Goal: Transaction & Acquisition: Purchase product/service

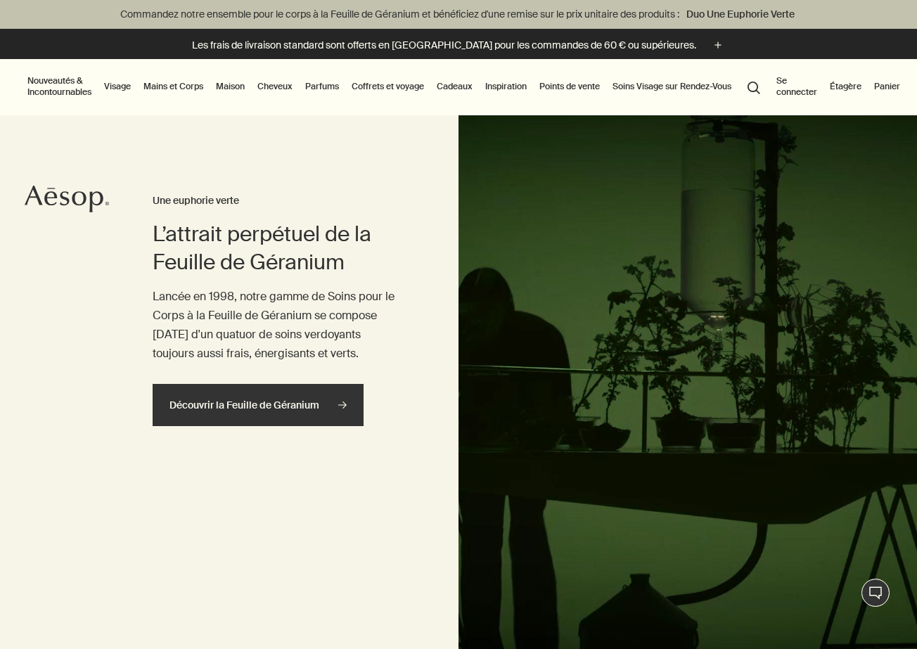
click at [295, 402] on link "Découvrir la Feuille de Géranium rightArrow" at bounding box center [258, 405] width 211 height 42
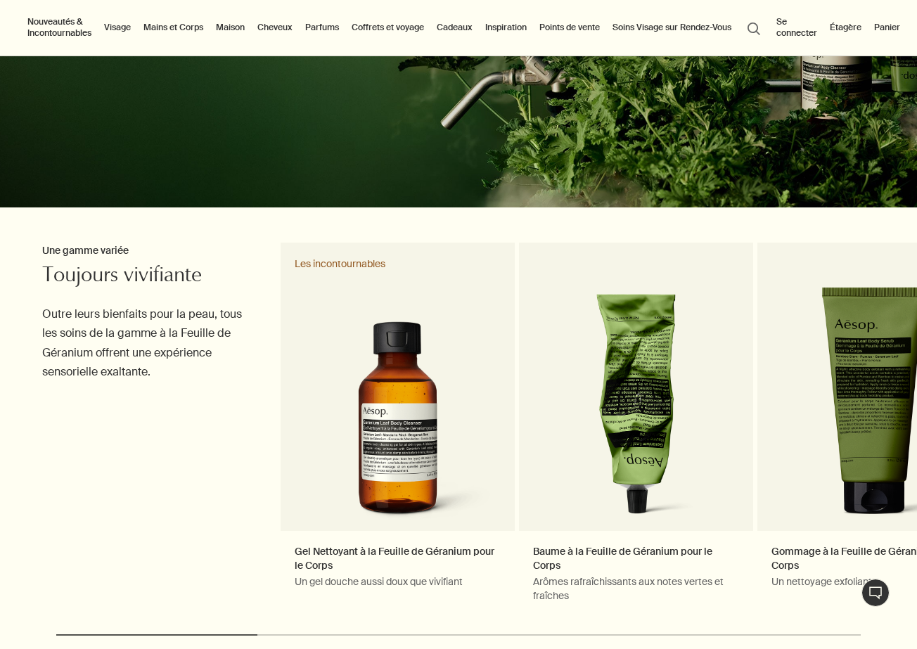
scroll to position [314, 0]
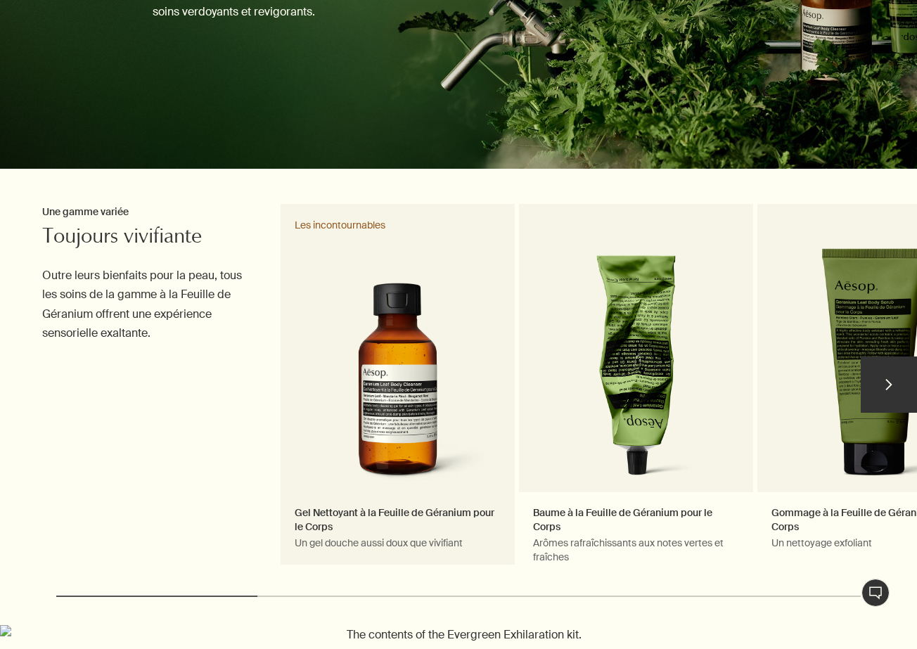
click at [398, 383] on link "Gel Nettoyant à la Feuille de Géranium pour le Corps Un gel douche aussi doux q…" at bounding box center [398, 391] width 234 height 374
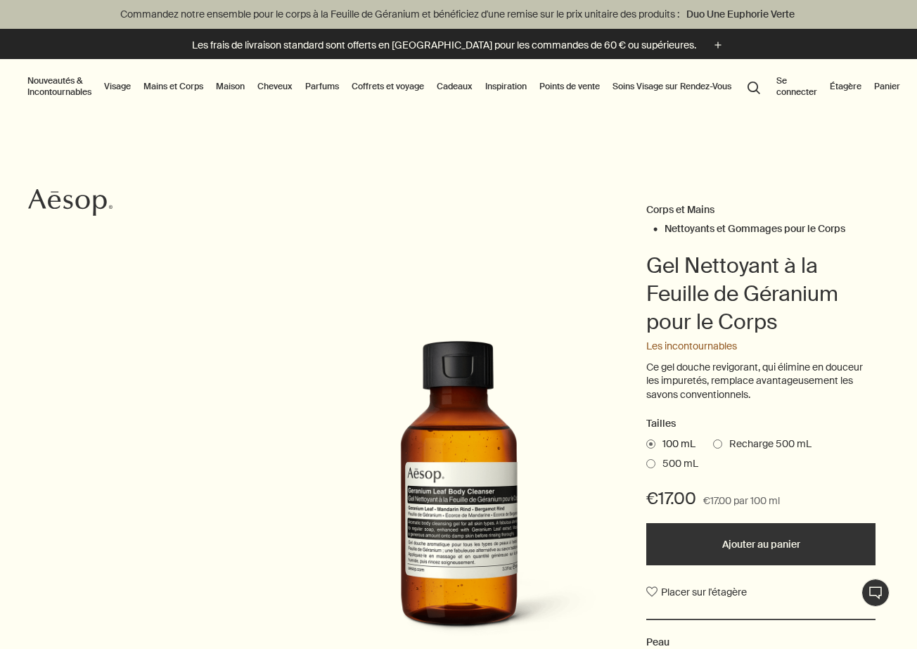
click at [719, 440] on span at bounding box center [717, 444] width 9 height 9
click at [713, 440] on input "Recharge 500 mL" at bounding box center [713, 442] width 0 height 9
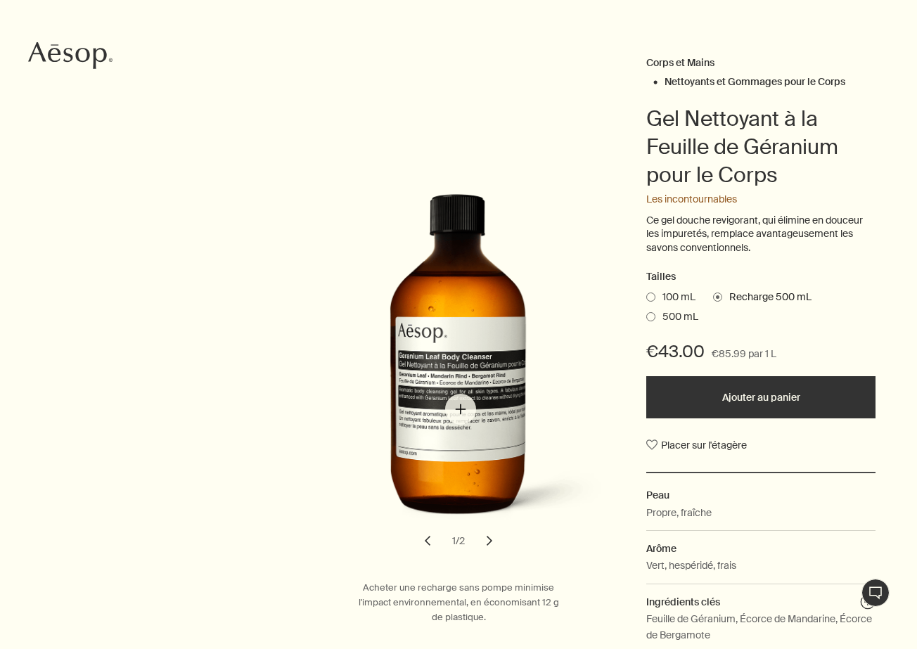
scroll to position [158, 0]
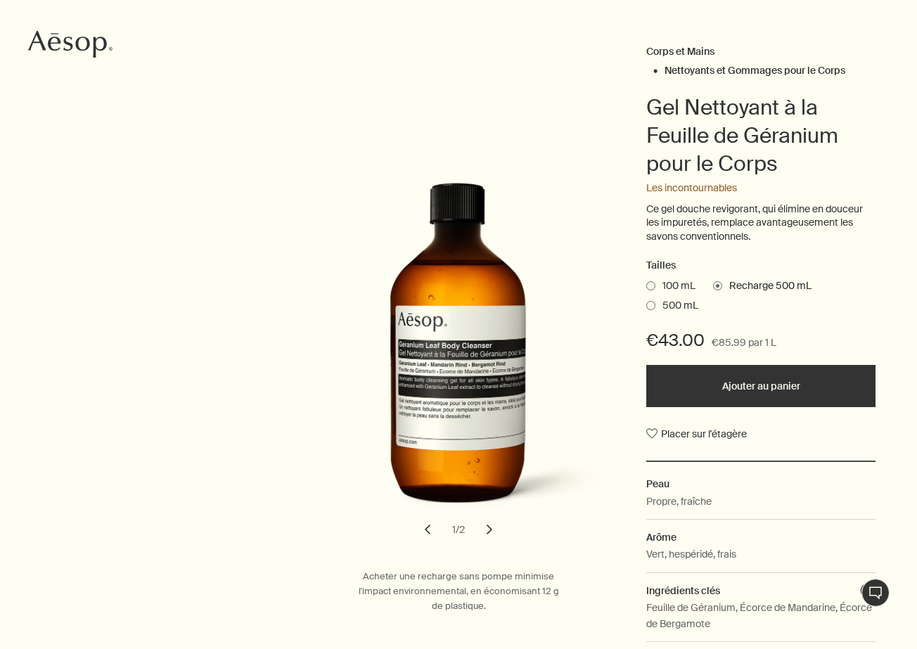
click at [653, 301] on span at bounding box center [650, 305] width 9 height 9
click at [646, 301] on input "500 mL" at bounding box center [646, 303] width 0 height 9
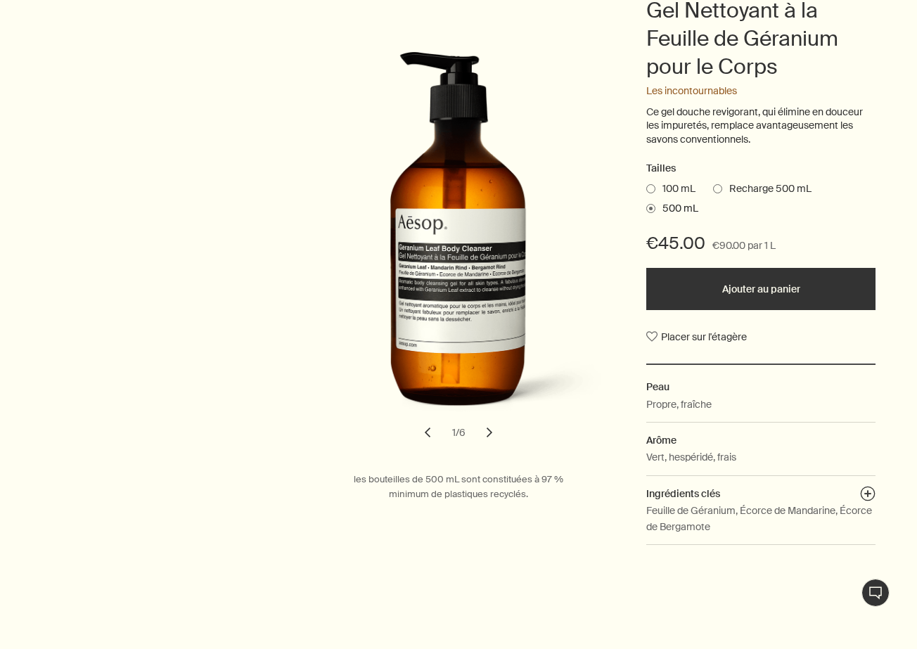
scroll to position [257, 0]
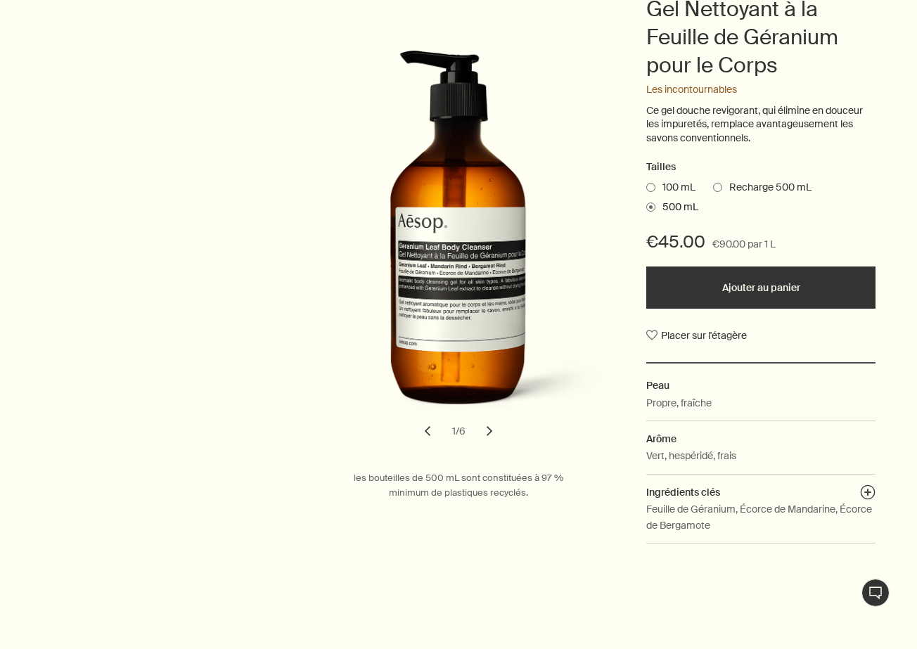
click at [729, 290] on button "Ajouter au panier" at bounding box center [760, 288] width 229 height 42
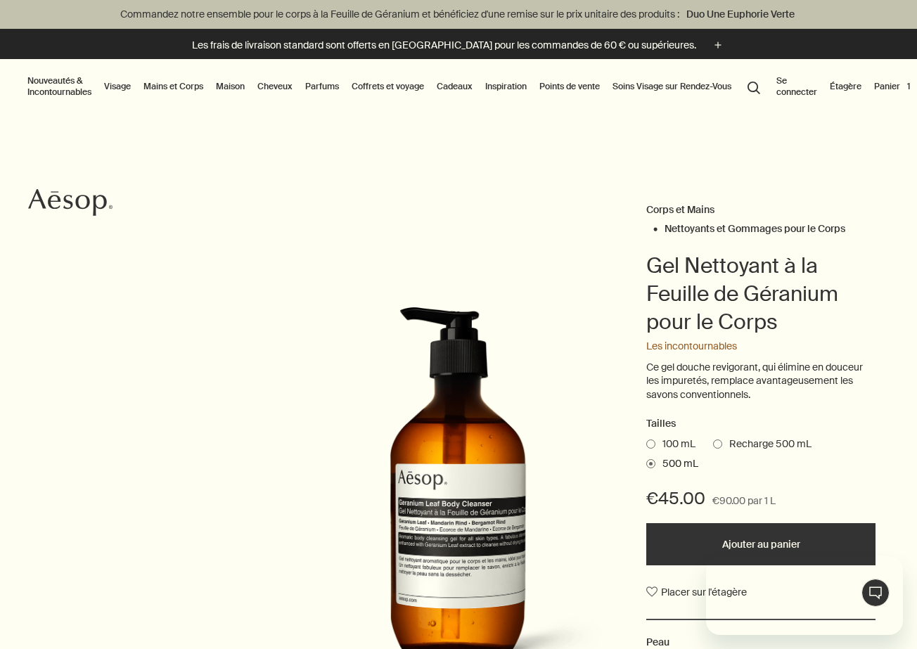
scroll to position [0, 0]
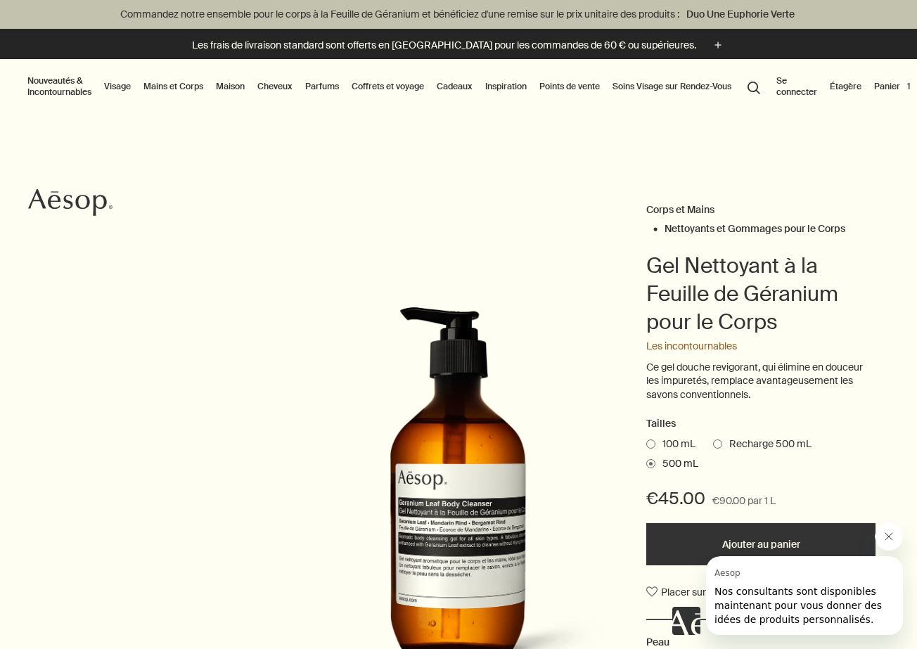
click at [236, 89] on link "Maison" at bounding box center [230, 86] width 34 height 17
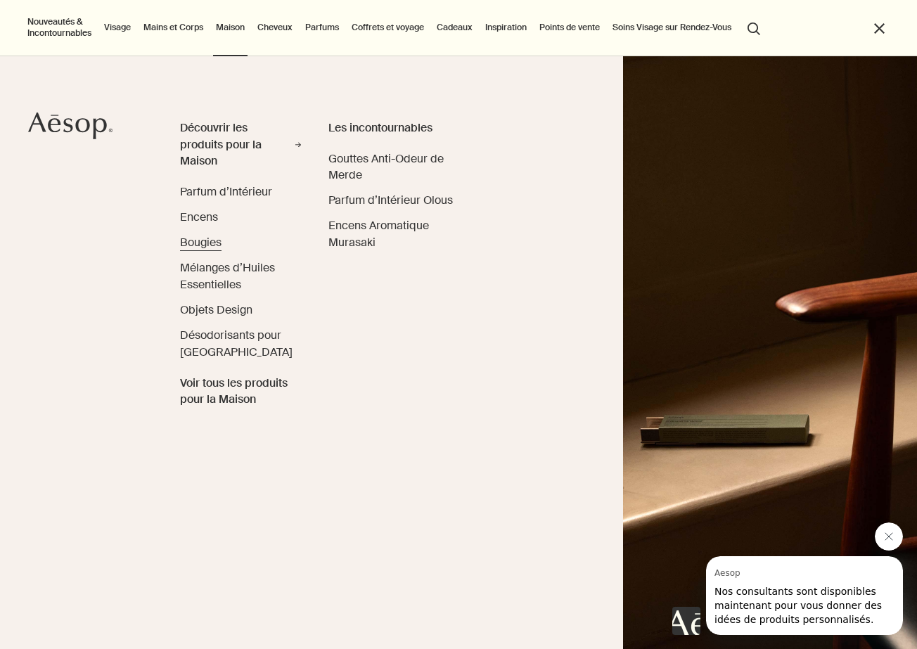
click at [205, 241] on span "Bougies" at bounding box center [201, 242] width 42 height 15
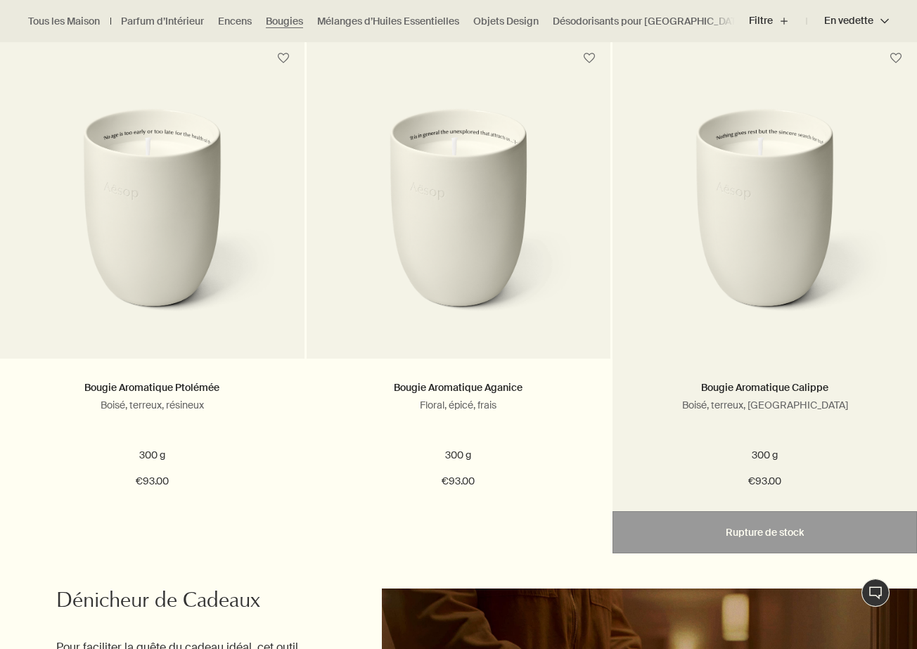
scroll to position [43, 0]
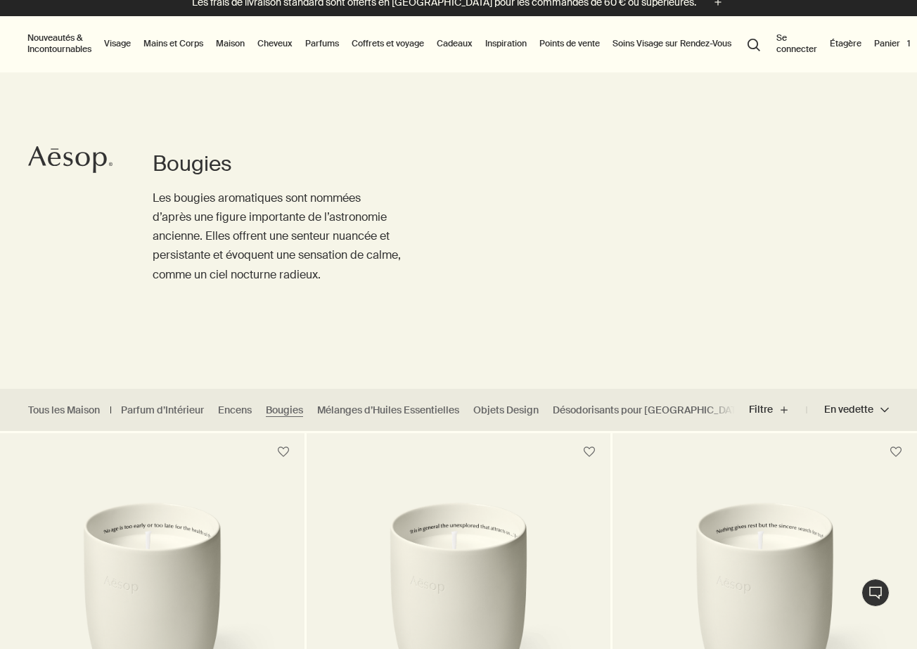
click at [243, 46] on link "Maison" at bounding box center [230, 43] width 34 height 17
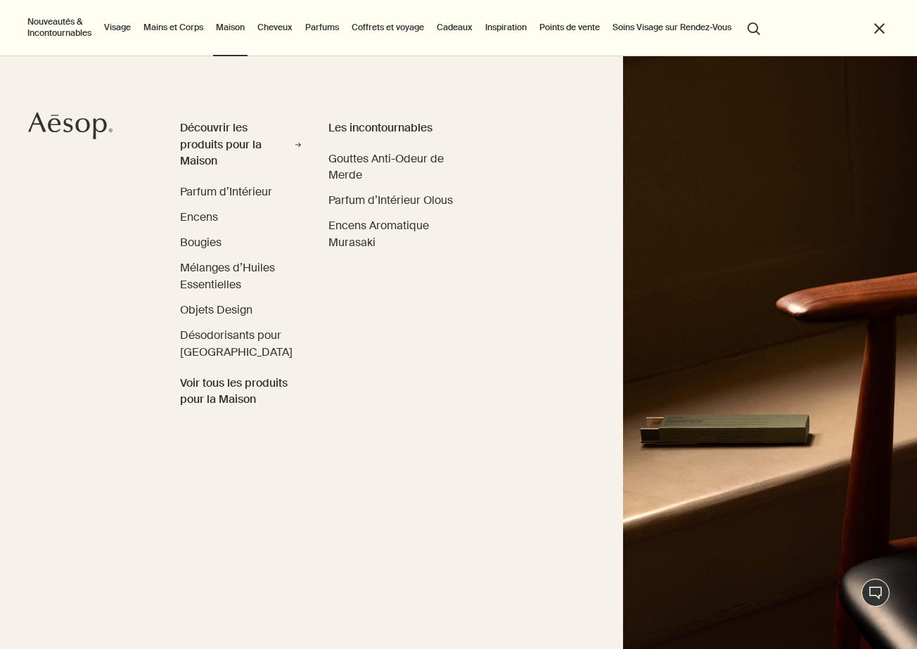
click at [189, 25] on link "Mains et Corps" at bounding box center [173, 27] width 65 height 17
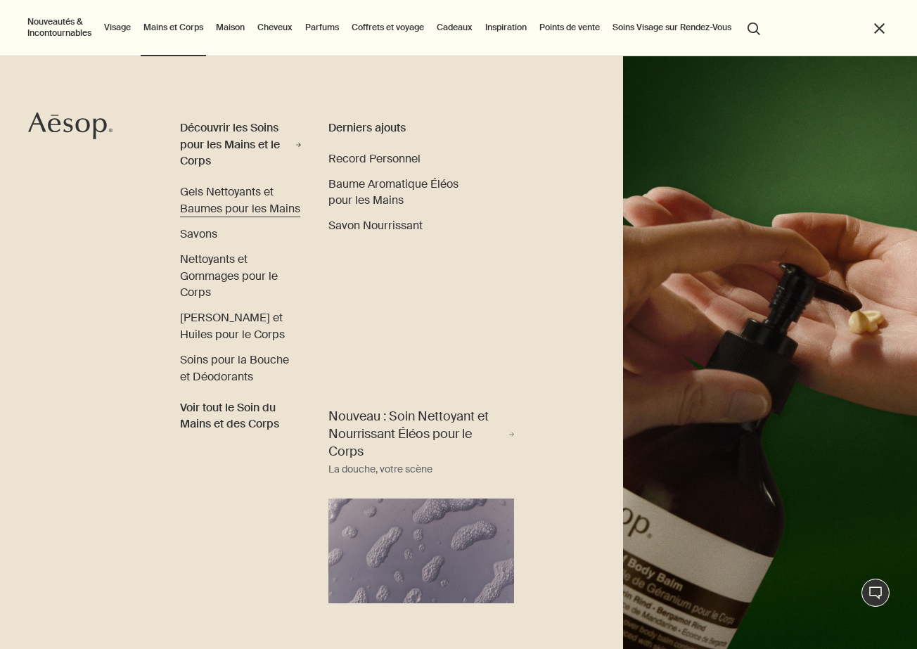
click at [247, 208] on span "Gels Nettoyants et Baumes pour les Mains" at bounding box center [240, 200] width 120 height 32
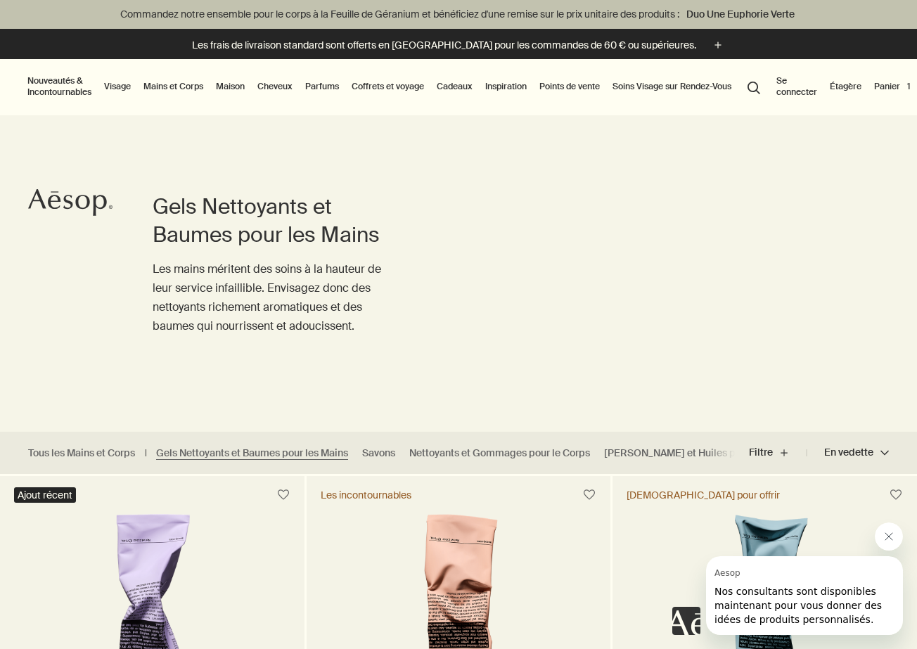
click at [177, 87] on link "Mains et Corps" at bounding box center [173, 86] width 65 height 17
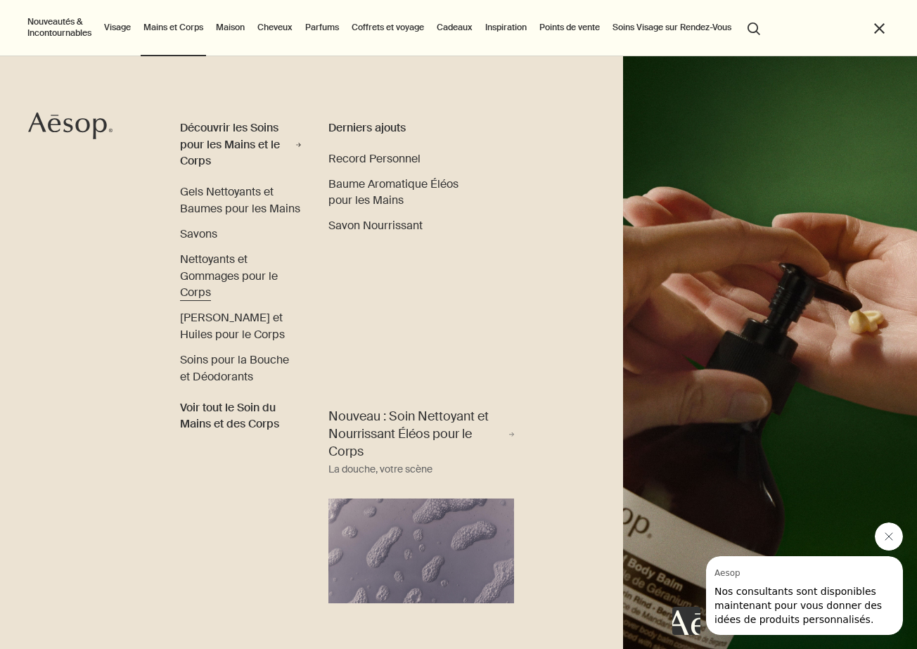
click at [243, 268] on span "Nettoyants et Gommages pour le Corps" at bounding box center [229, 276] width 98 height 48
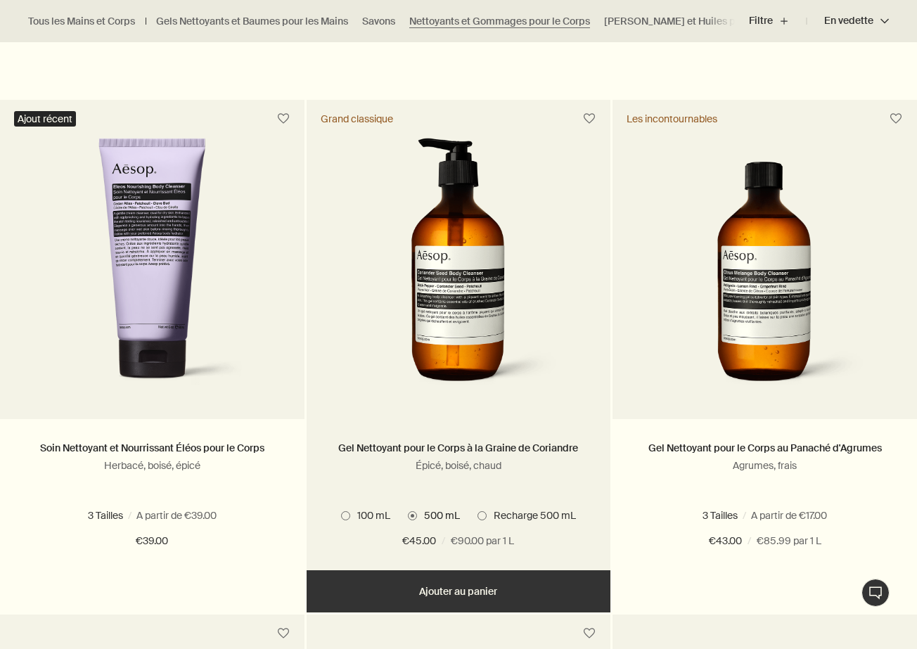
scroll to position [896, 0]
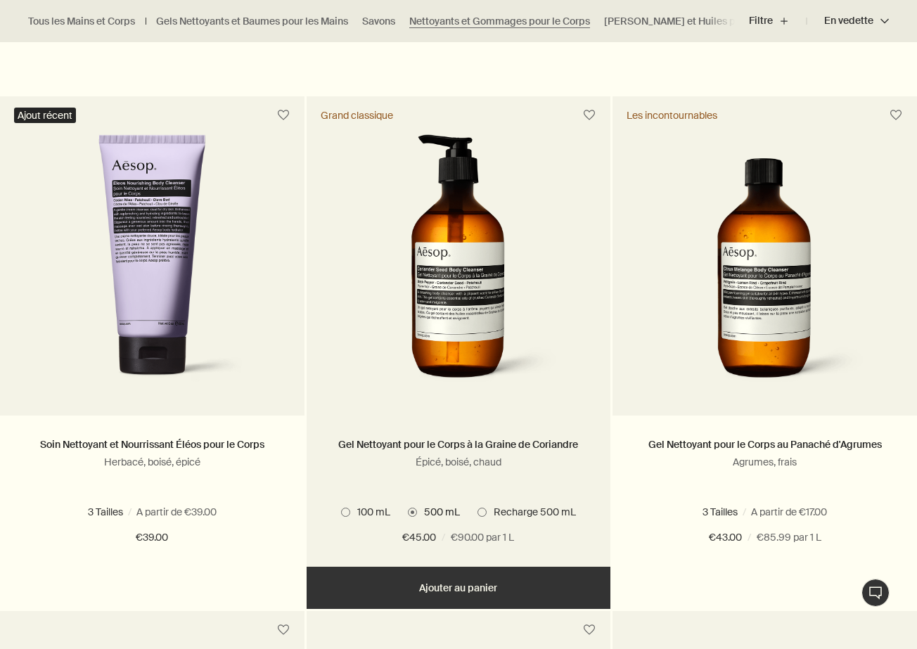
click at [487, 580] on button "Ajouter Ajouter au panier" at bounding box center [459, 588] width 305 height 42
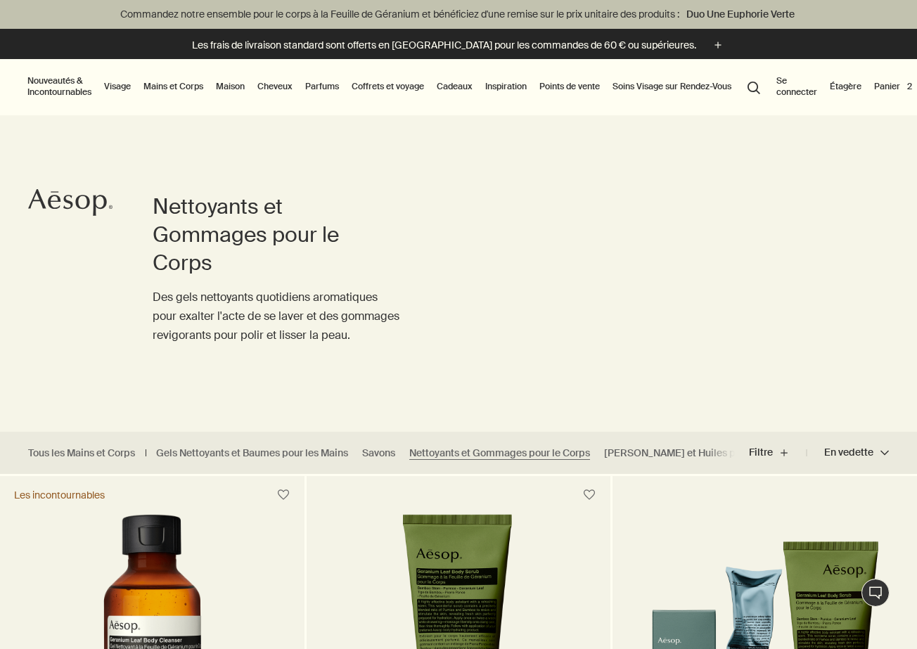
scroll to position [0, 0]
click at [329, 88] on link "Parfums" at bounding box center [321, 86] width 39 height 17
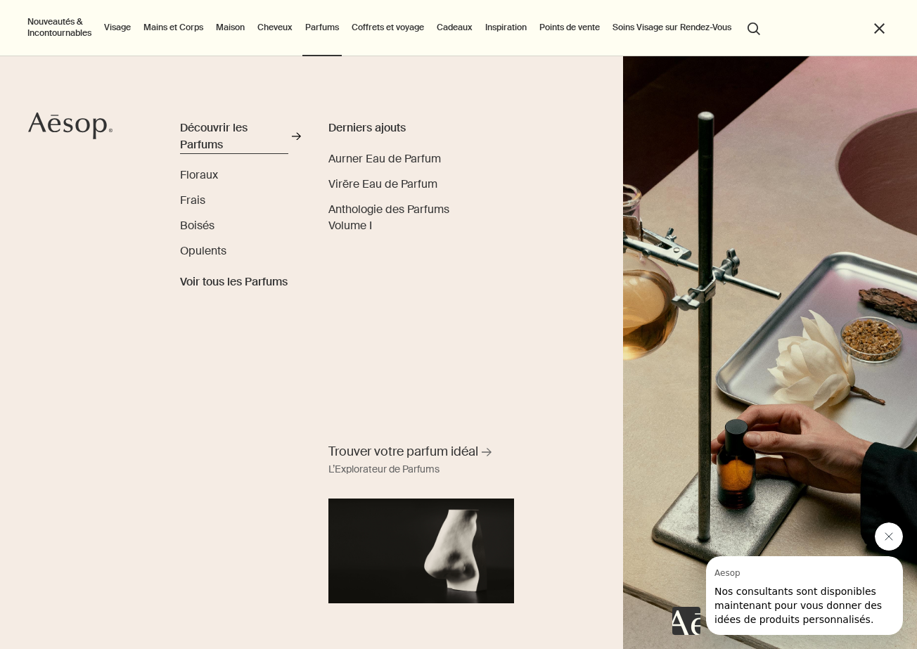
click at [228, 128] on div "Découvrir les Parfums" at bounding box center [234, 136] width 108 height 33
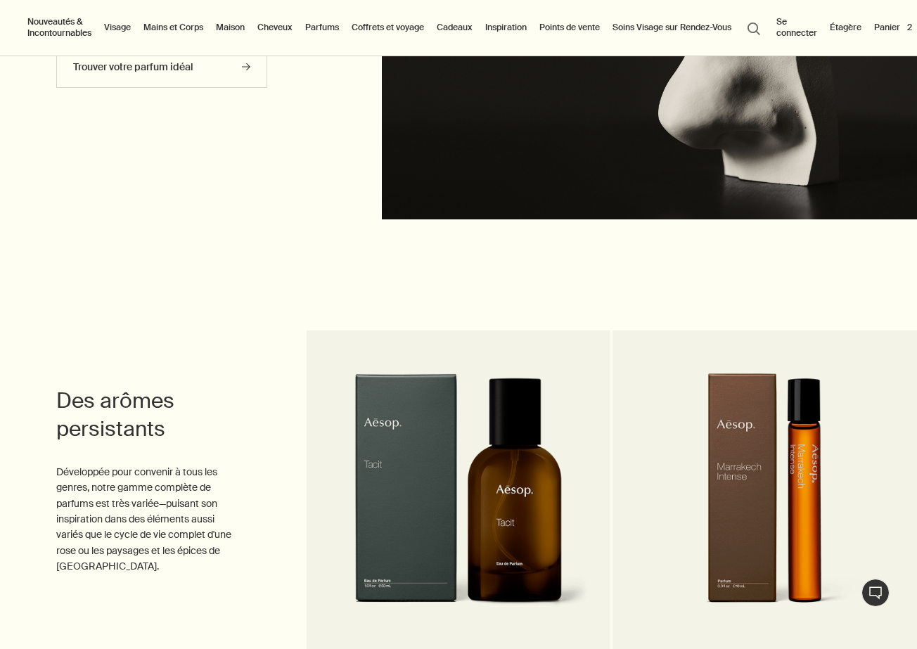
scroll to position [3375, 0]
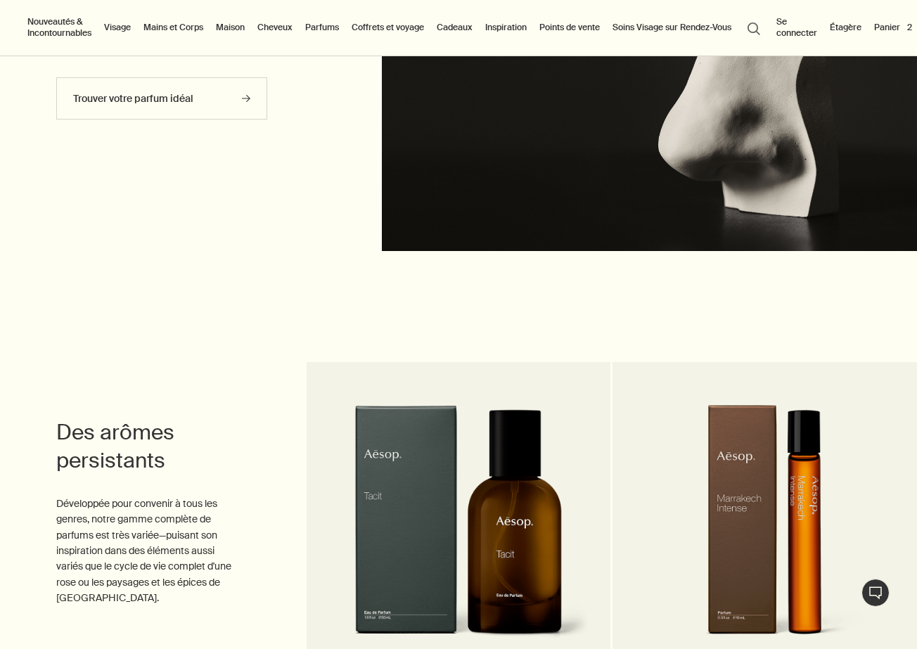
click at [446, 460] on img at bounding box center [459, 533] width 262 height 256
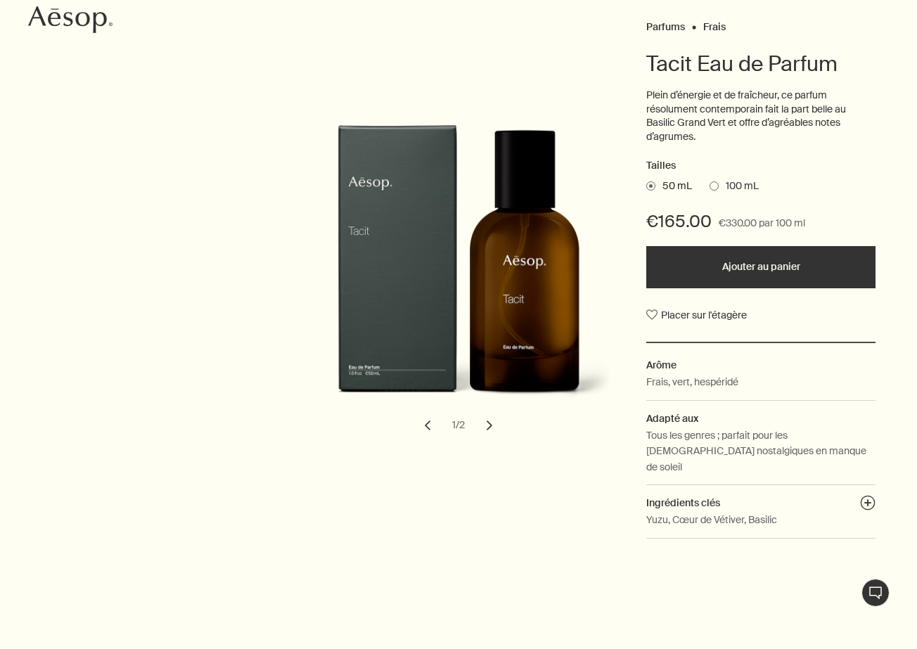
scroll to position [189, 0]
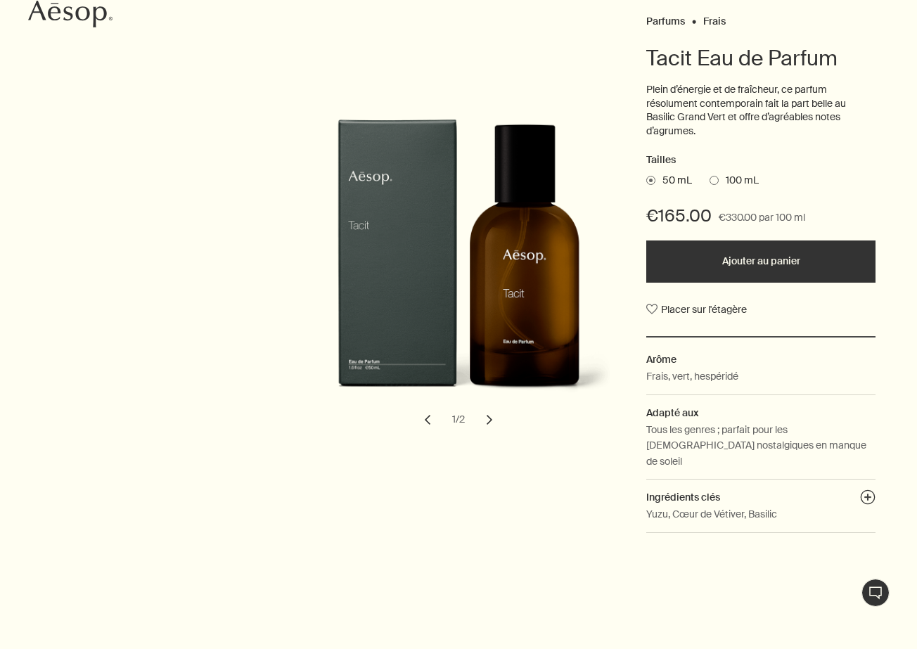
click at [746, 253] on button "Ajouter au panier" at bounding box center [760, 262] width 229 height 42
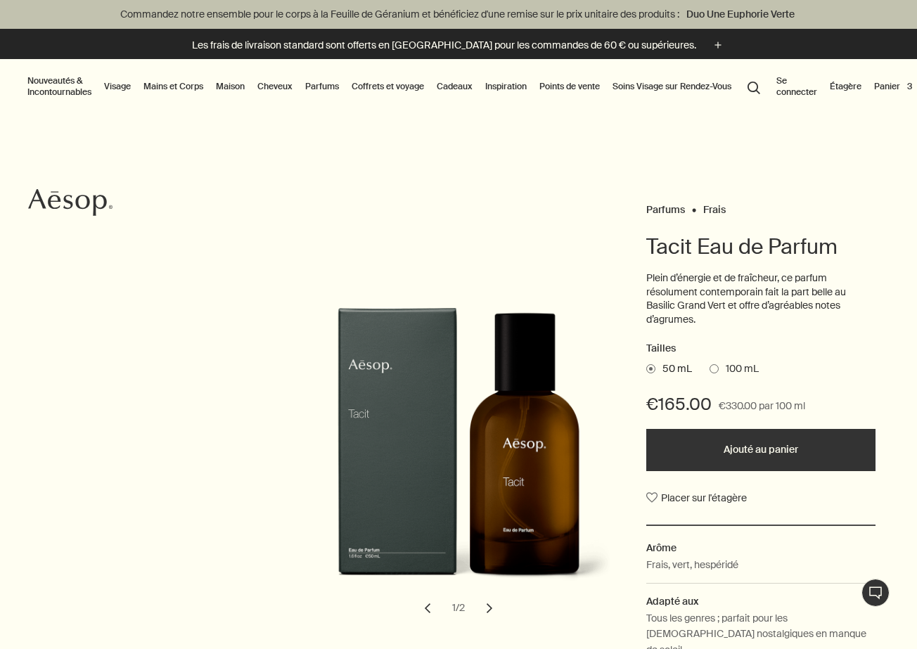
scroll to position [0, 0]
click at [899, 87] on button "Panier 3" at bounding box center [894, 86] width 44 height 17
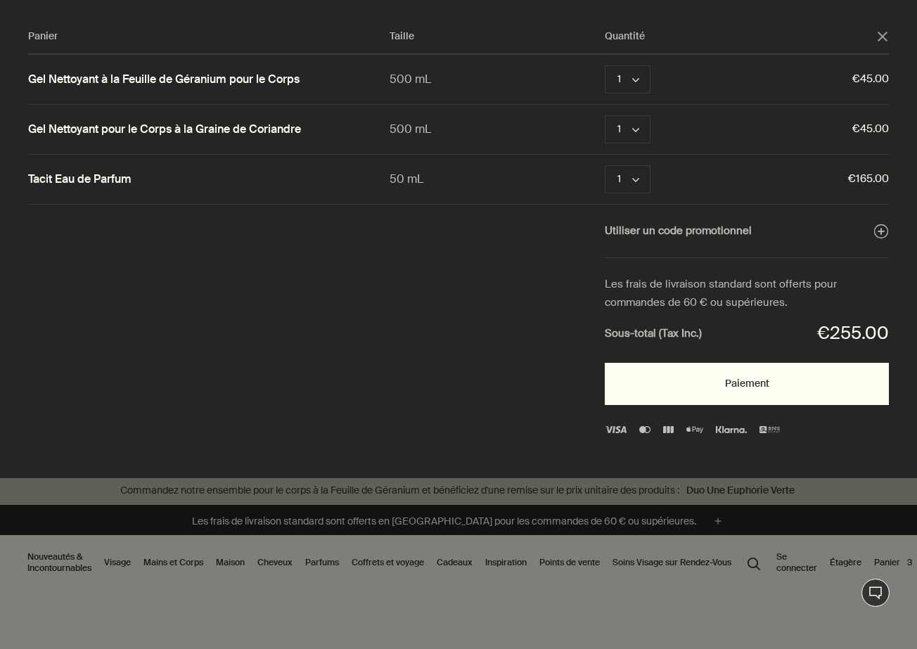
click at [769, 374] on button "Paiement" at bounding box center [747, 384] width 284 height 42
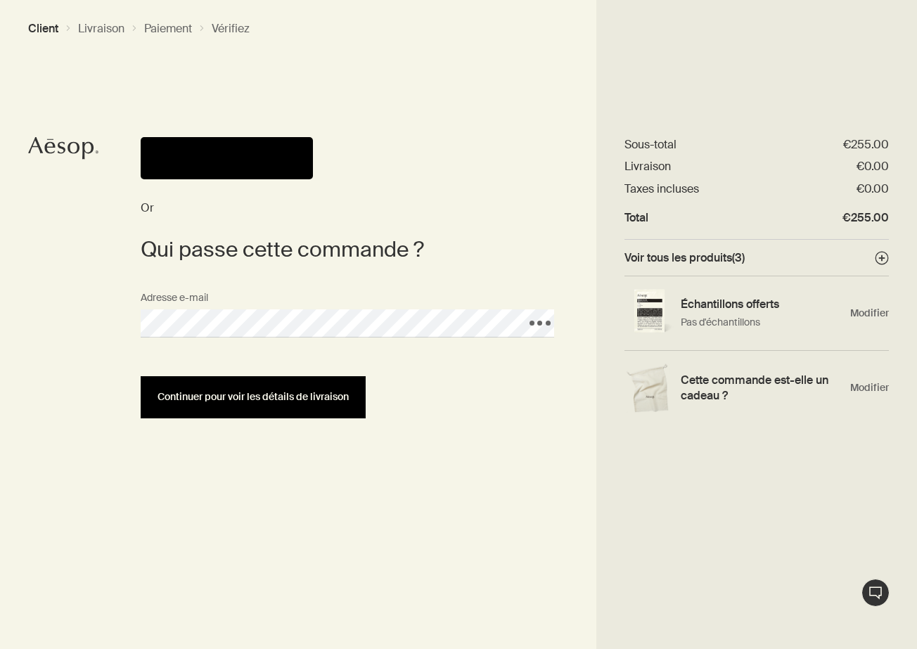
click at [249, 395] on span "Continuer pour voir les détails de livraison" at bounding box center [253, 397] width 191 height 11
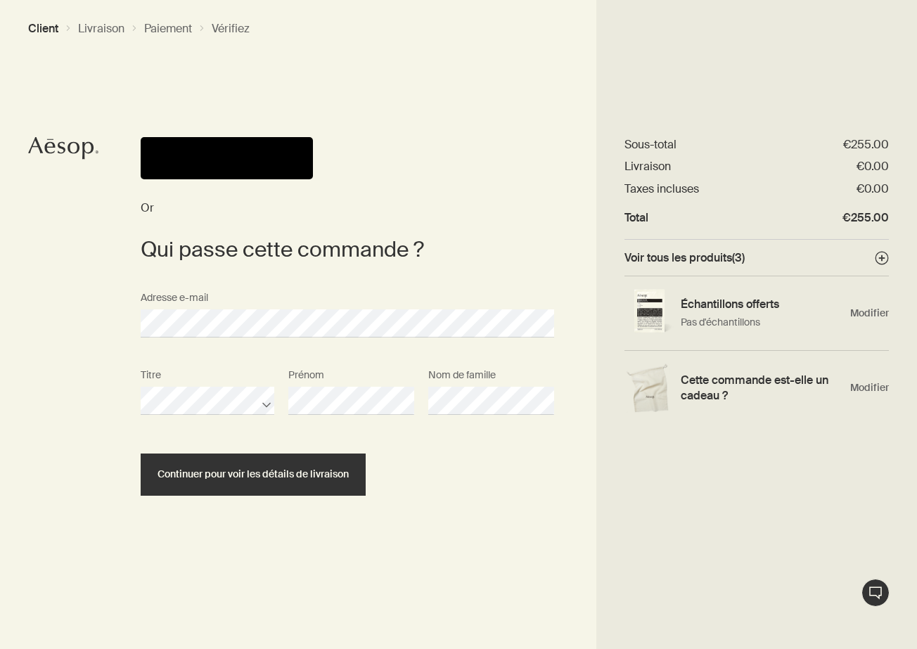
click at [395, 523] on section "Or Qui passe cette commande ? Adresse e-mail Titre Prénom Nom de famille Contin…" at bounding box center [347, 393] width 498 height 512
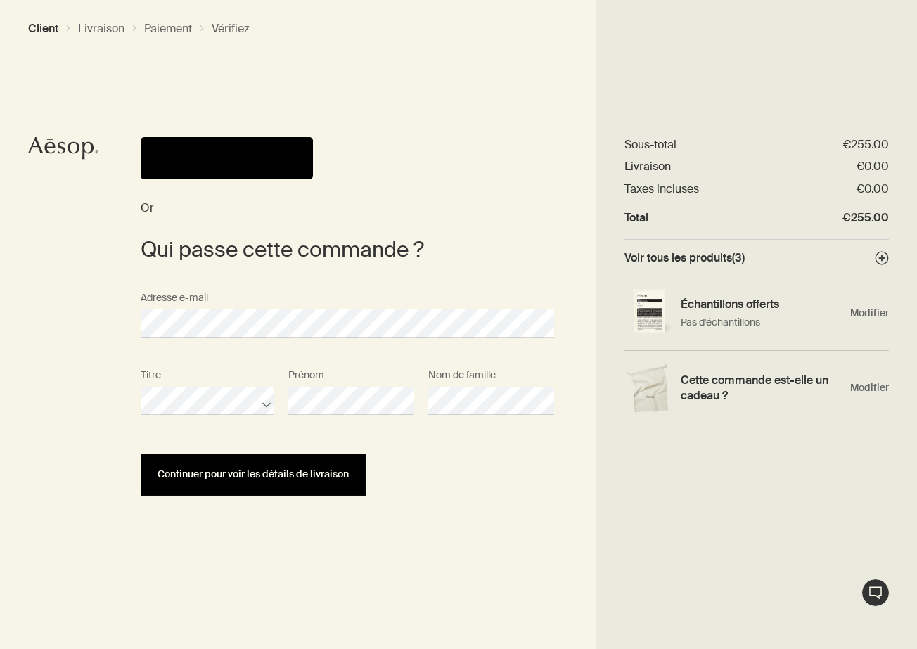
click at [345, 488] on button "Continuer pour voir les détails de livraison" at bounding box center [253, 475] width 225 height 42
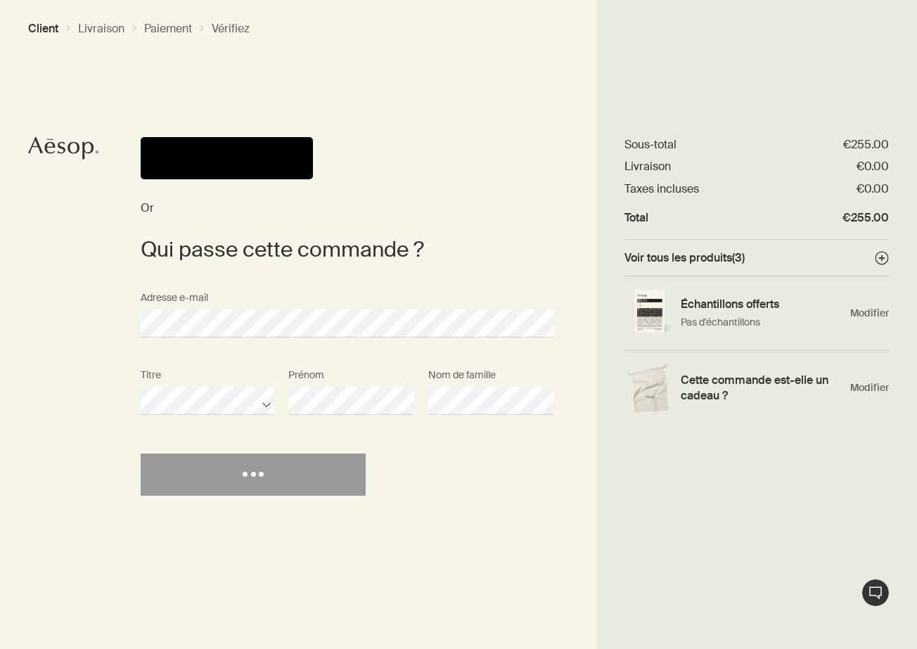
select select "FR"
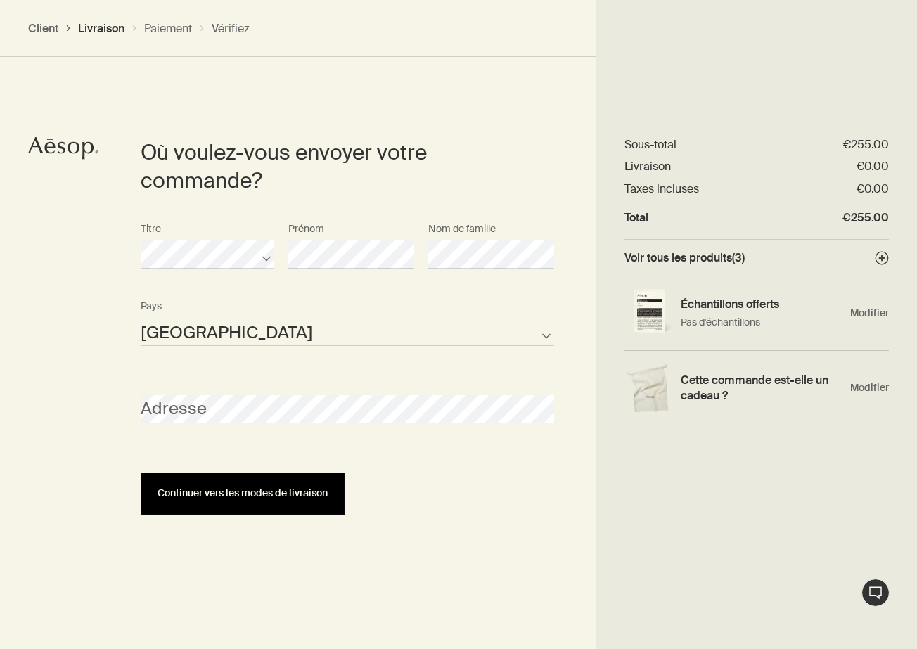
scroll to position [314, 0]
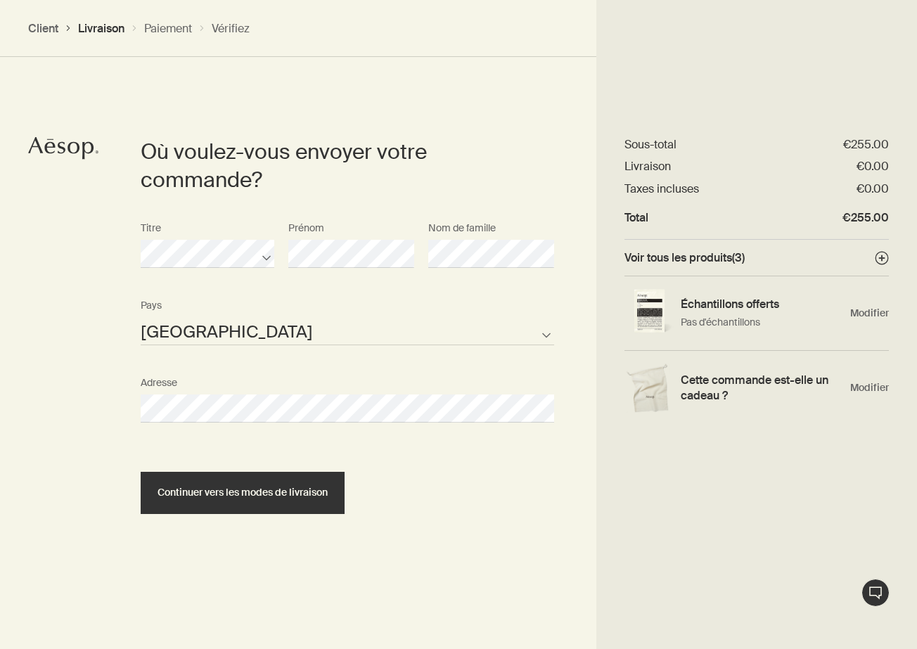
select select "FR"
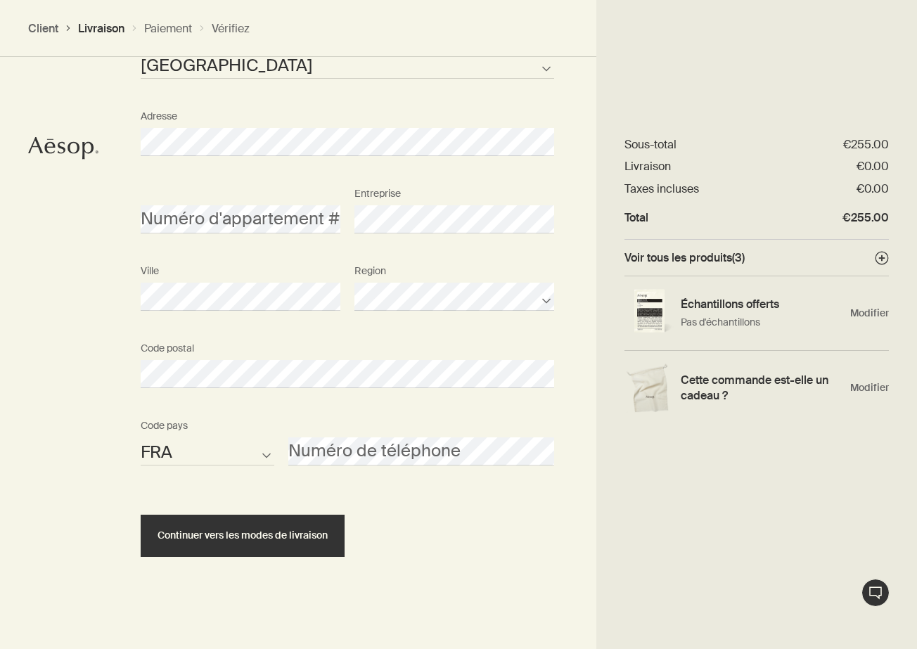
scroll to position [580, 0]
click at [467, 573] on section "Où voulez-vous envoyer votre commande? Titre Prénom Nom de famille Andorra Belg…" at bounding box center [347, 214] width 498 height 873
click at [860, 312] on span "Modifier" at bounding box center [869, 313] width 39 height 13
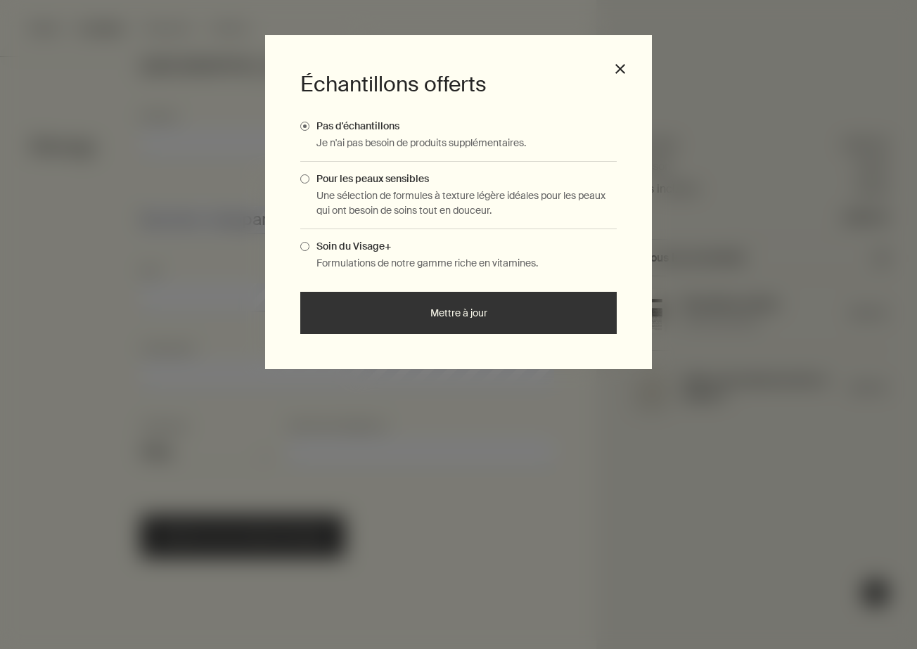
click at [305, 244] on span "Complimentary Samples Modal" at bounding box center [304, 246] width 9 height 9
click at [310, 244] on input "Soin du Visage+" at bounding box center [310, 244] width 0 height 9
click at [378, 299] on button "Mettre à jour" at bounding box center [458, 313] width 317 height 42
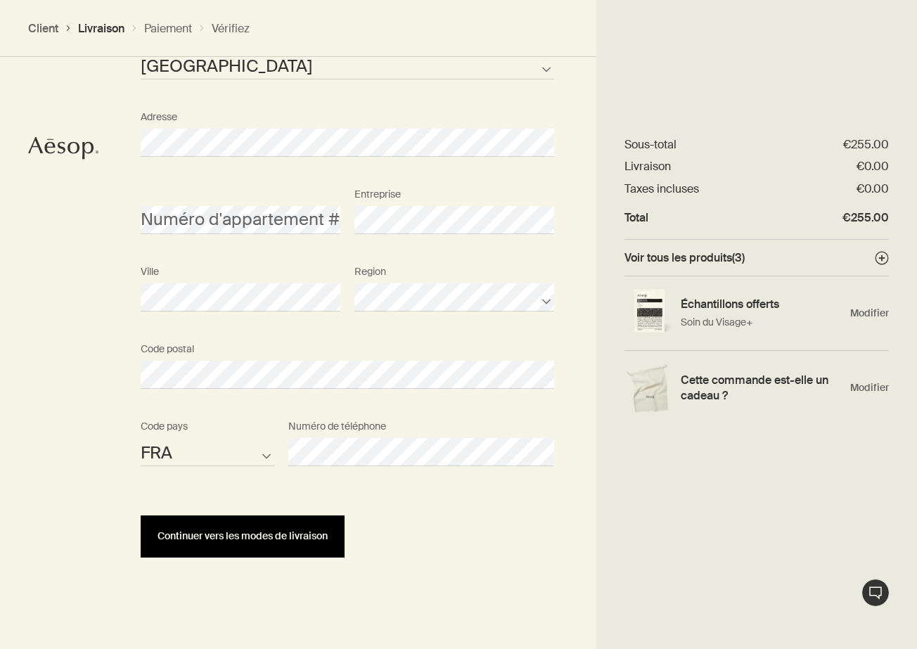
click at [321, 534] on span "Continuer vers les modes de livraison" at bounding box center [243, 536] width 170 height 11
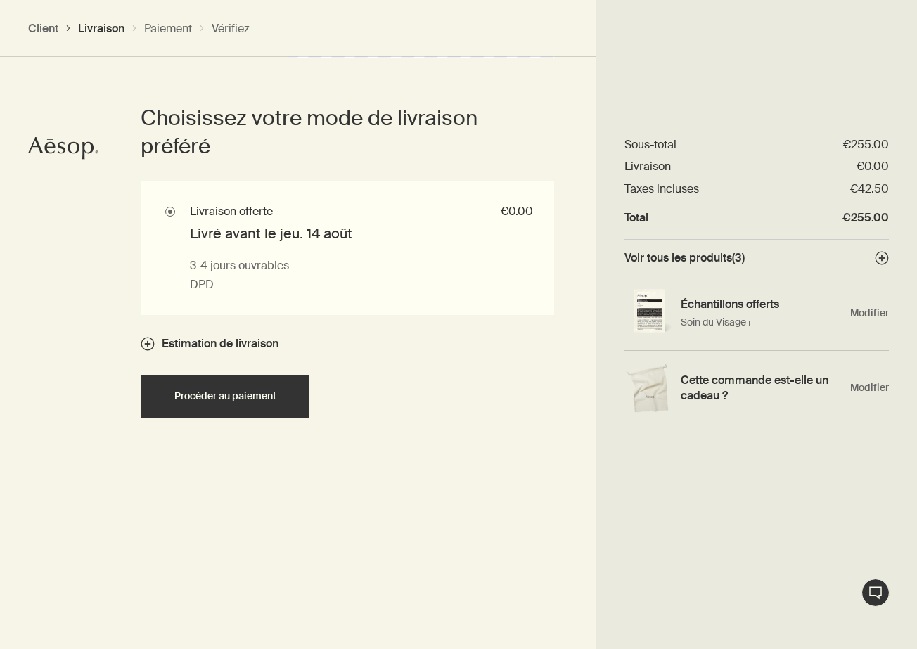
scroll to position [989, 0]
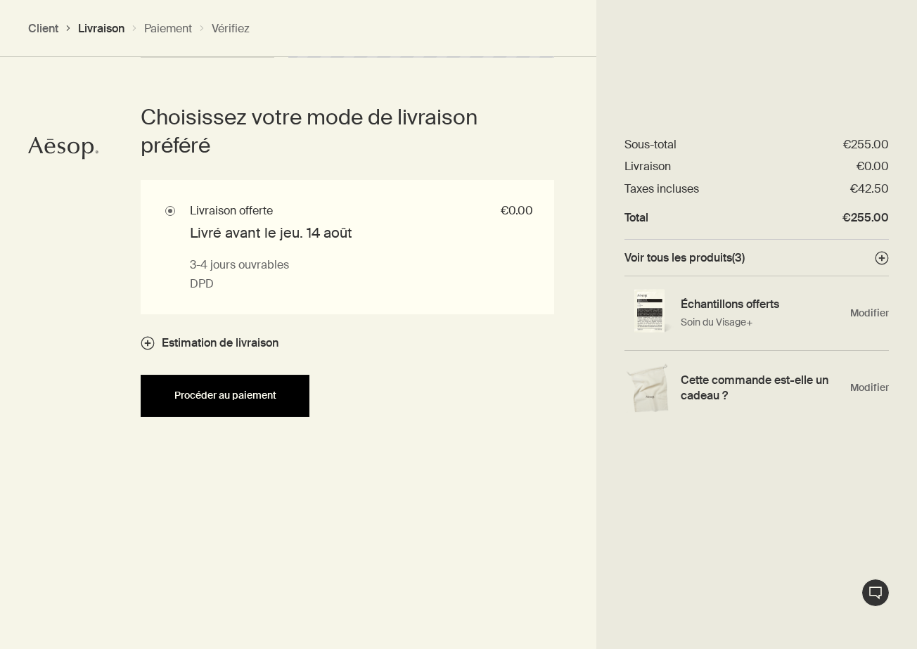
click at [283, 394] on div "Procéder au paiement" at bounding box center [225, 395] width 135 height 11
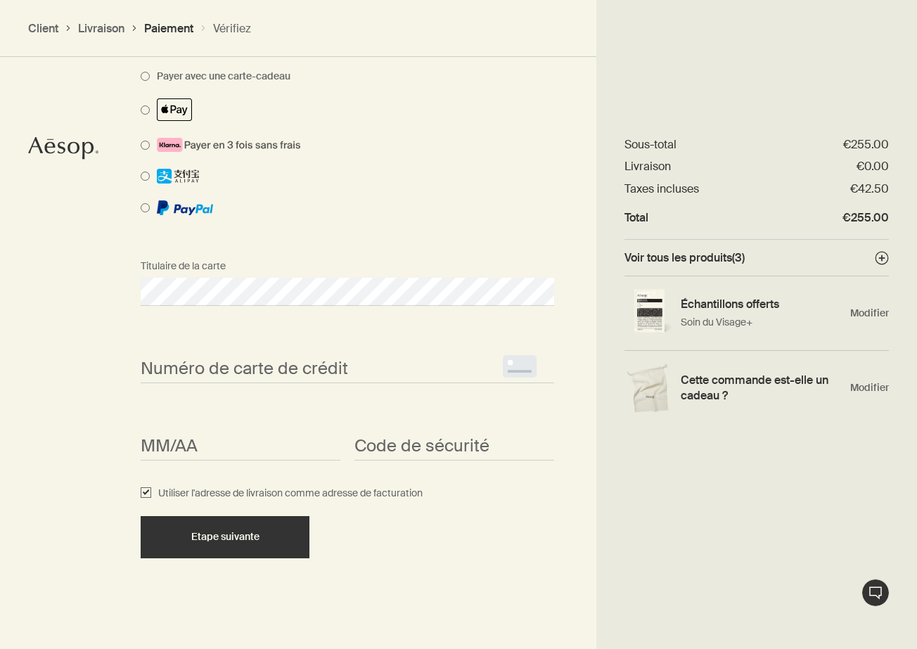
scroll to position [860, 0]
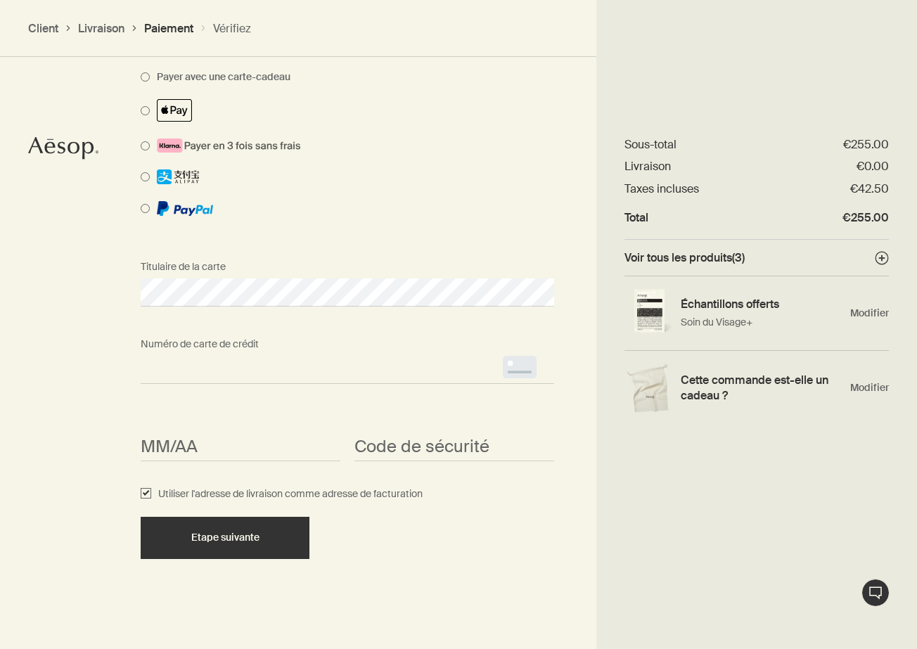
click at [212, 337] on div "Numéro de carte de crédit <p>Your browser does not support iframes.</p>" at bounding box center [348, 357] width 428 height 53
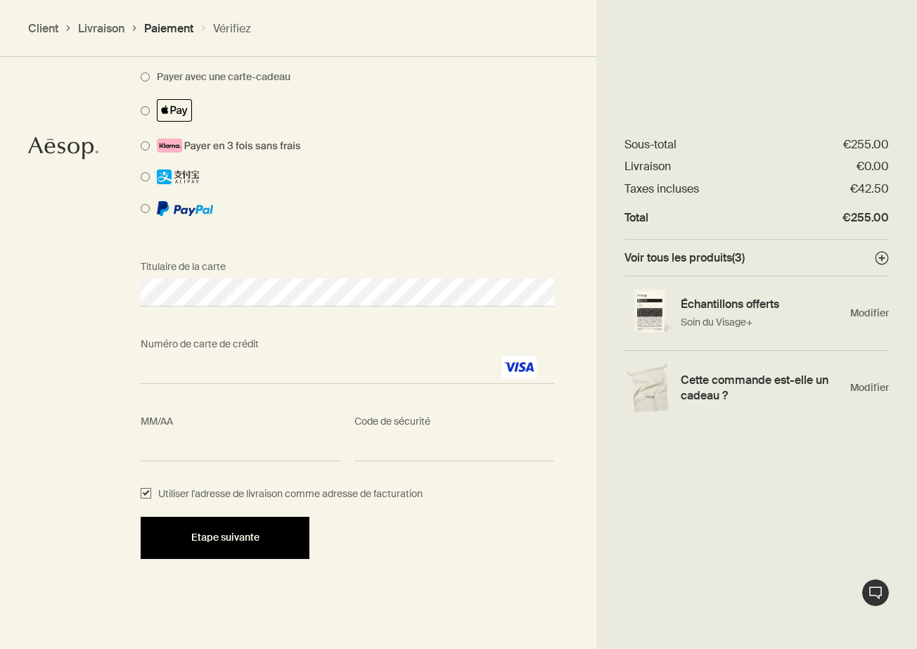
click at [297, 534] on button "Etape suivante" at bounding box center [225, 538] width 169 height 42
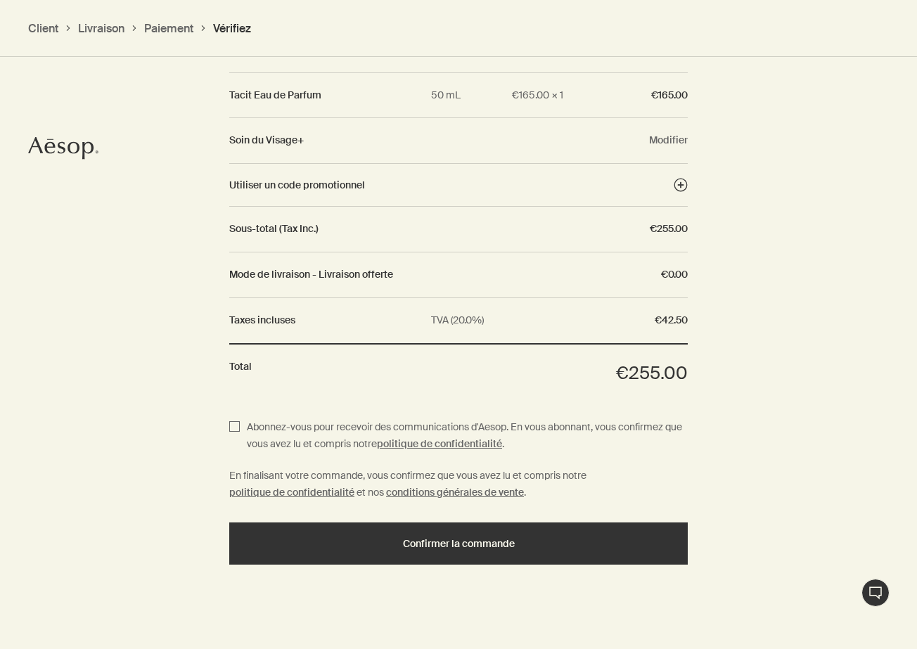
scroll to position [1379, 0]
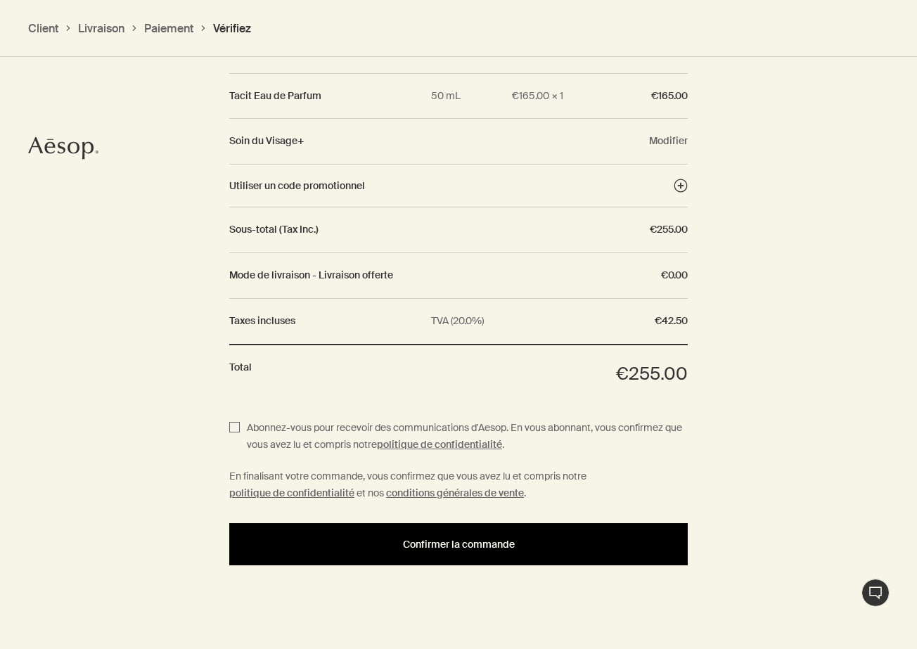
click at [466, 540] on span "Confirmer la commande" at bounding box center [459, 545] width 112 height 11
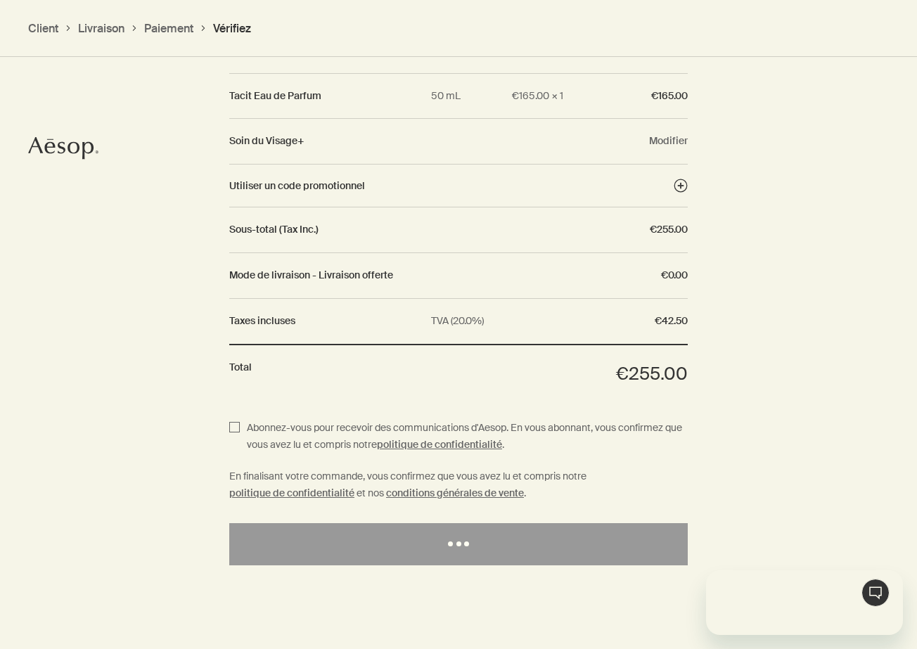
scroll to position [0, 0]
